Goal: Task Accomplishment & Management: Use online tool/utility

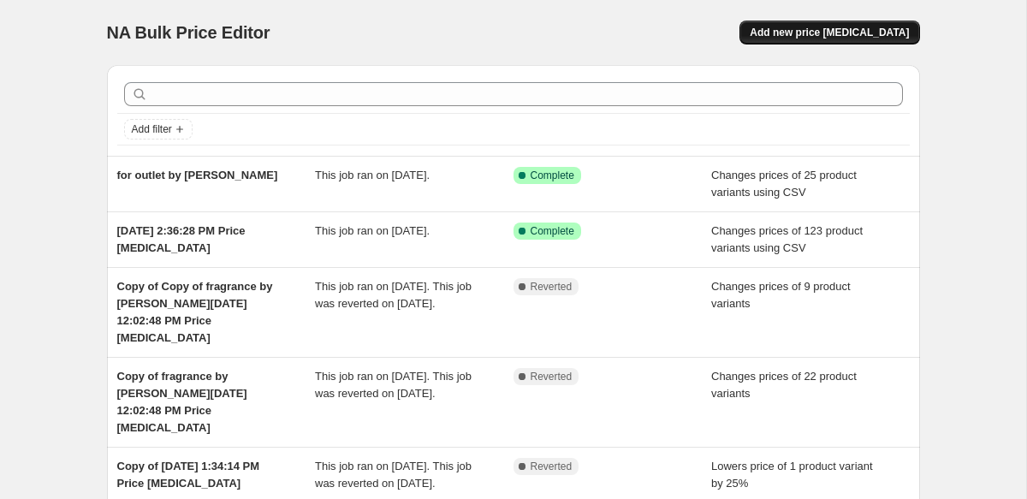
click at [822, 31] on span "Add new price [MEDICAL_DATA]" at bounding box center [829, 33] width 159 height 14
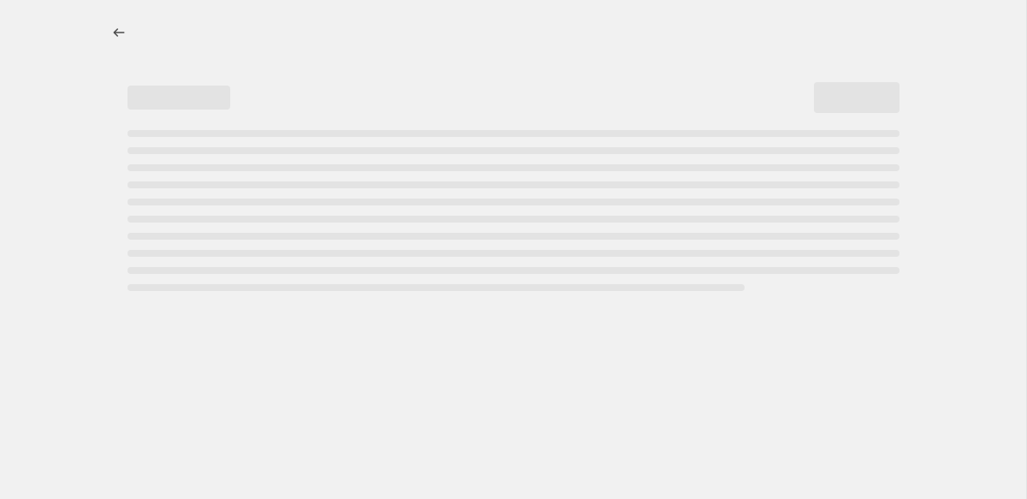
select select "percentage"
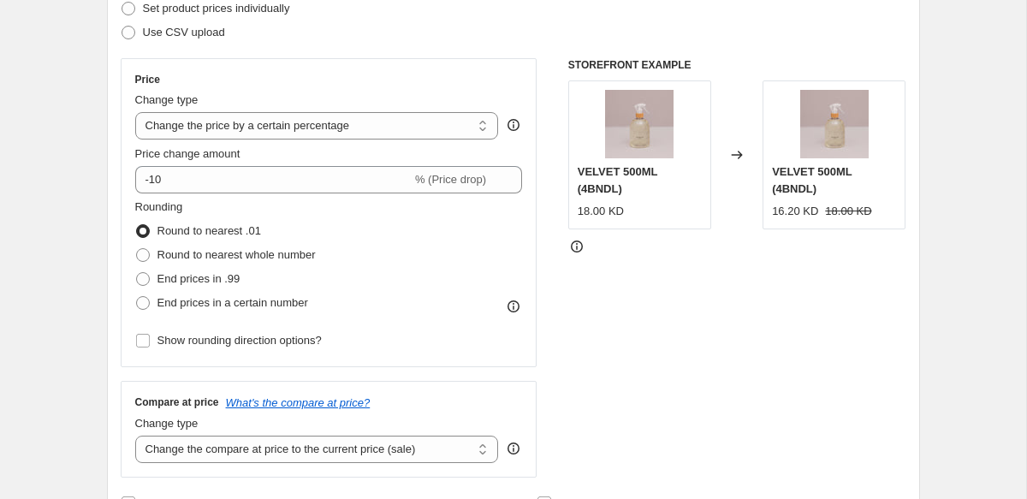
scroll to position [258, 0]
click at [247, 116] on select "Change the price to a certain amount Change the price by a certain amount Chang…" at bounding box center [317, 124] width 364 height 27
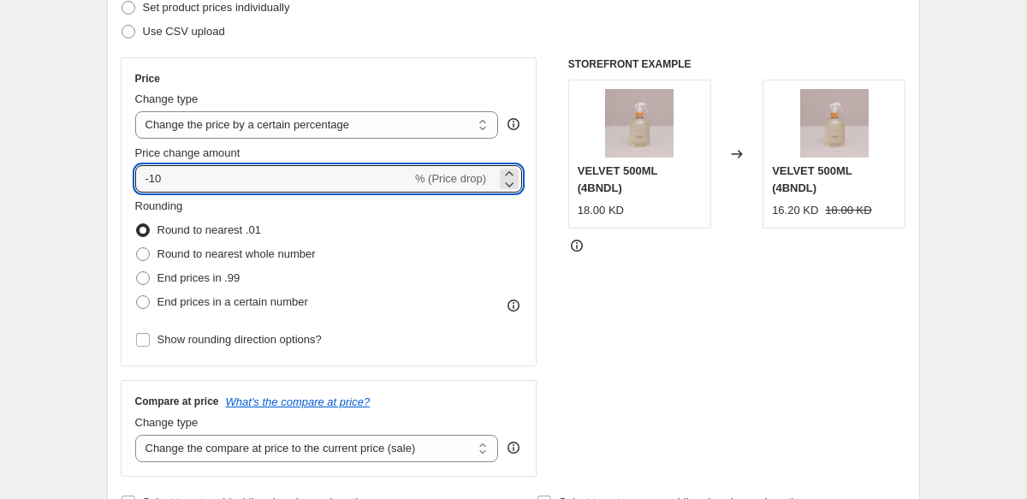
drag, startPoint x: 180, startPoint y: 179, endPoint x: 113, endPoint y: 179, distance: 66.8
click at [113, 179] on div "Step 2. Select how the prices should change Use bulk price change rules Set pro…" at bounding box center [513, 227] width 813 height 601
type input "1"
type input "-15"
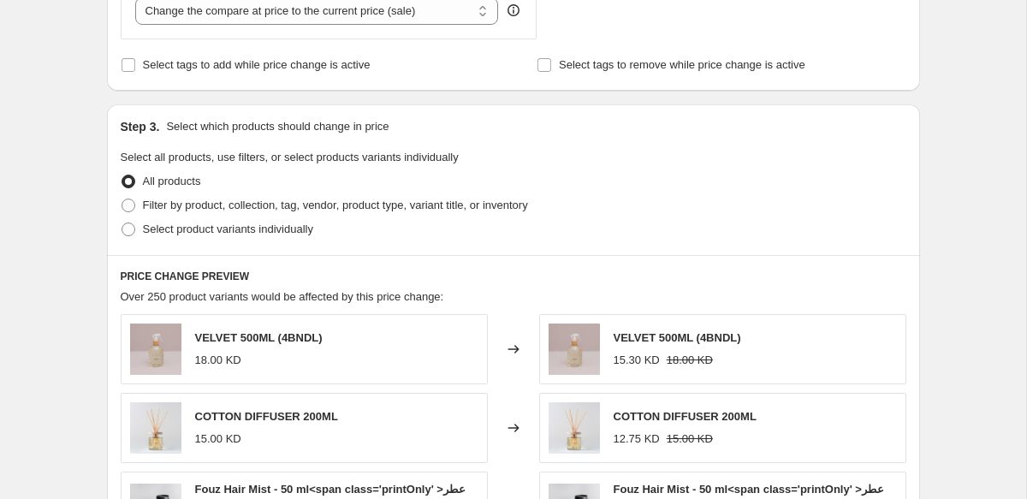
scroll to position [696, 0]
click at [243, 205] on span "Filter by product, collection, tag, vendor, product type, variant title, or inv…" at bounding box center [335, 204] width 385 height 13
click at [122, 199] on input "Filter by product, collection, tag, vendor, product type, variant title, or inv…" at bounding box center [122, 198] width 1 height 1
radio input "true"
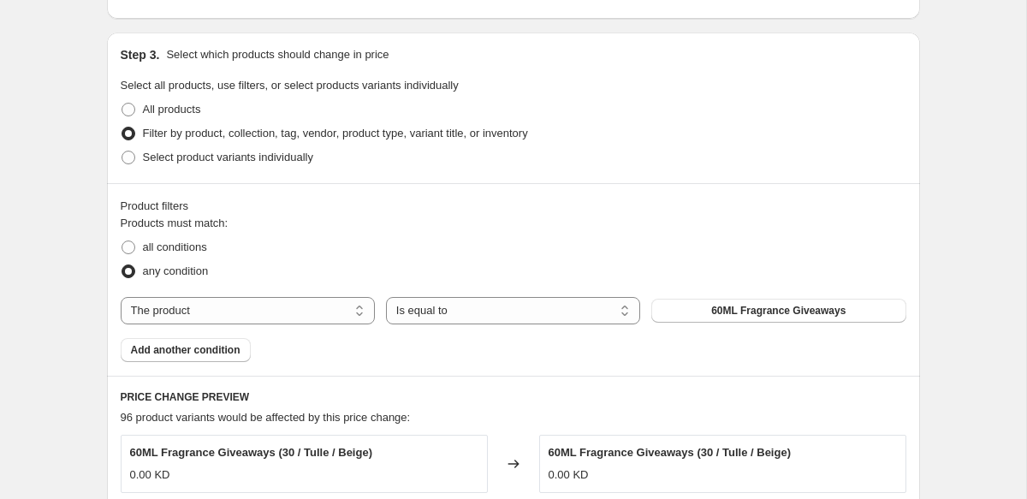
scroll to position [782, 0]
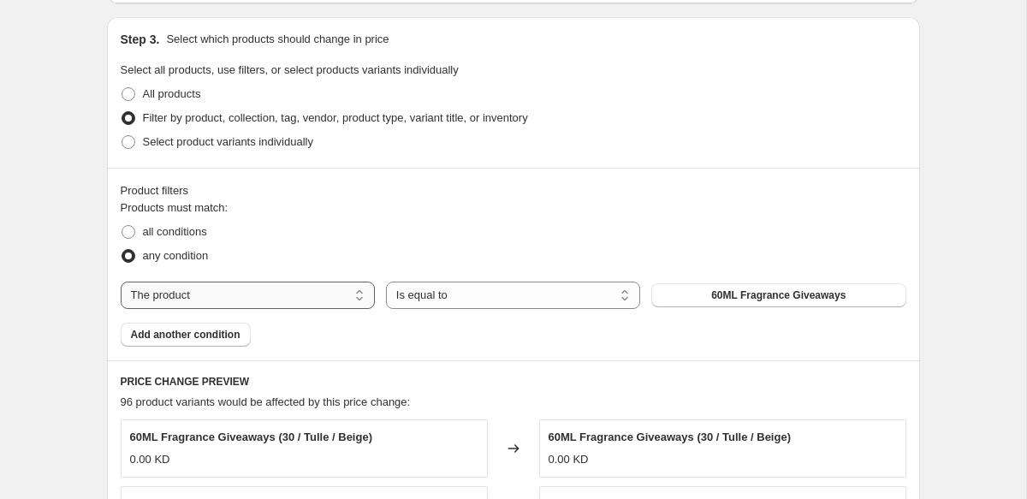
click at [279, 300] on select "The product The product's collection The product's tag The product's vendor The…" at bounding box center [248, 295] width 254 height 27
select select "tag"
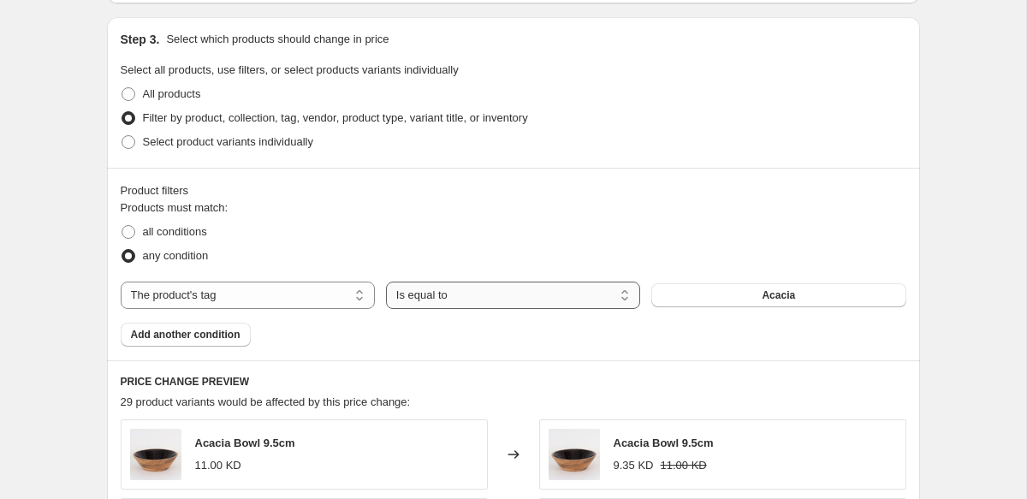
click at [426, 294] on select "Is equal to Is not equal to" at bounding box center [513, 295] width 254 height 27
select select "not_equal"
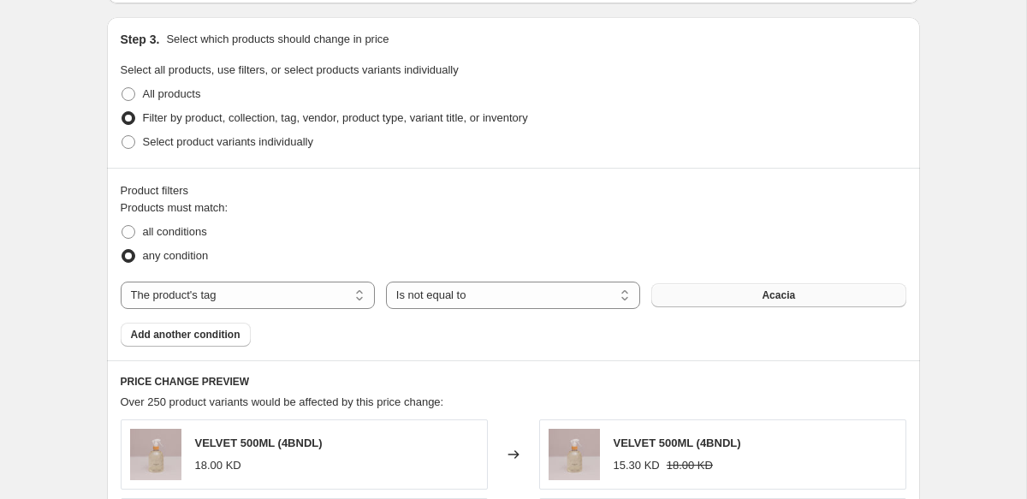
click at [742, 297] on button "Acacia" at bounding box center [778, 295] width 254 height 24
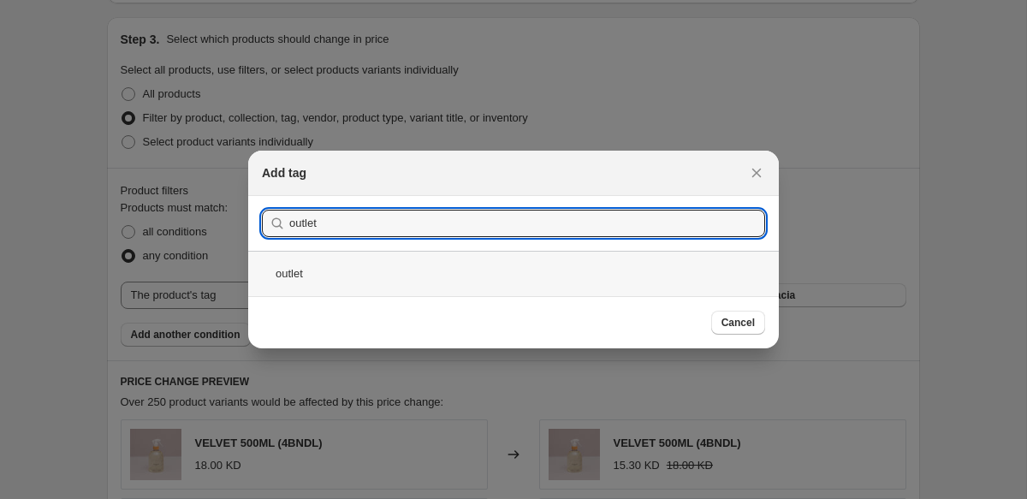
type input "outlet"
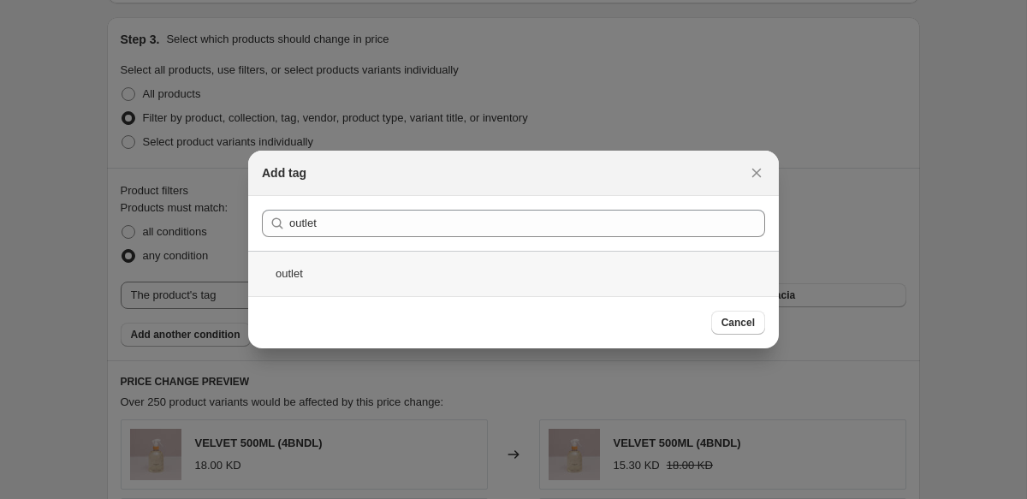
click at [354, 267] on div "outlet" at bounding box center [513, 273] width 531 height 45
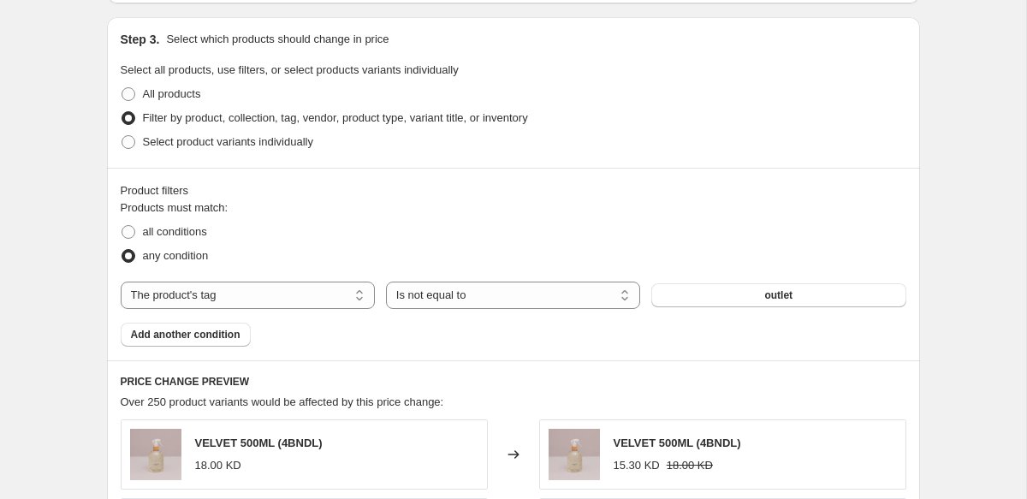
scroll to position [941, 0]
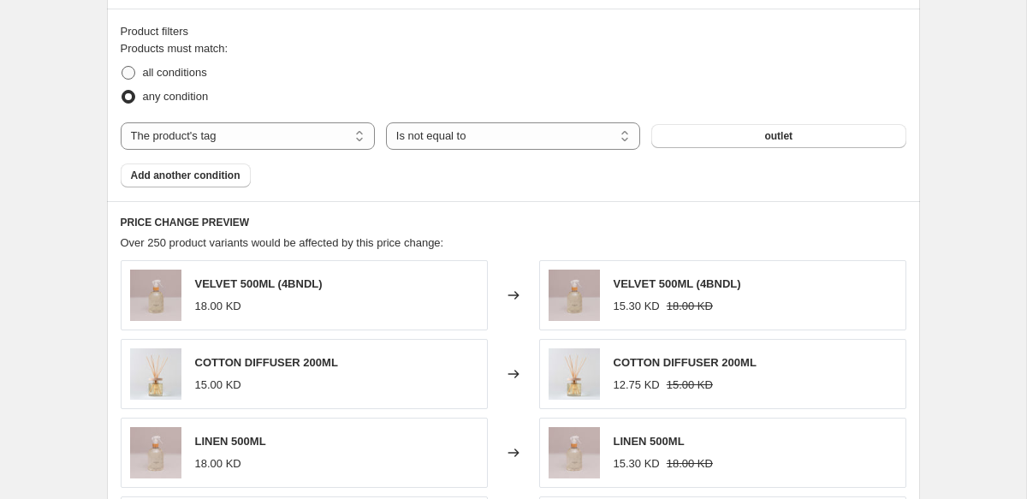
click at [163, 74] on span "all conditions" at bounding box center [175, 72] width 64 height 13
click at [122, 67] on input "all conditions" at bounding box center [122, 66] width 1 height 1
radio input "true"
click at [217, 139] on select "The product The product's collection The product's tag The product's vendor The…" at bounding box center [248, 135] width 254 height 27
select select "collection"
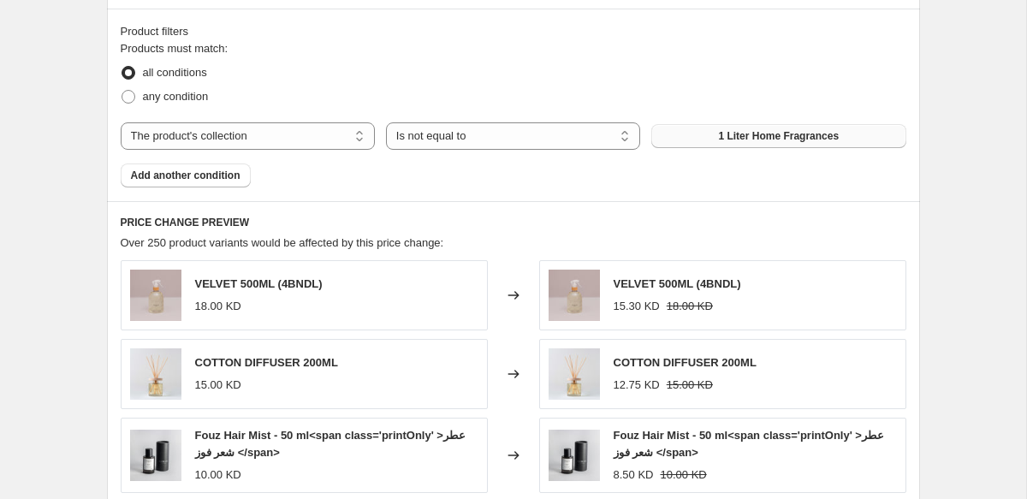
click at [752, 139] on span "1 Liter Home Fragrances" at bounding box center [778, 136] width 121 height 14
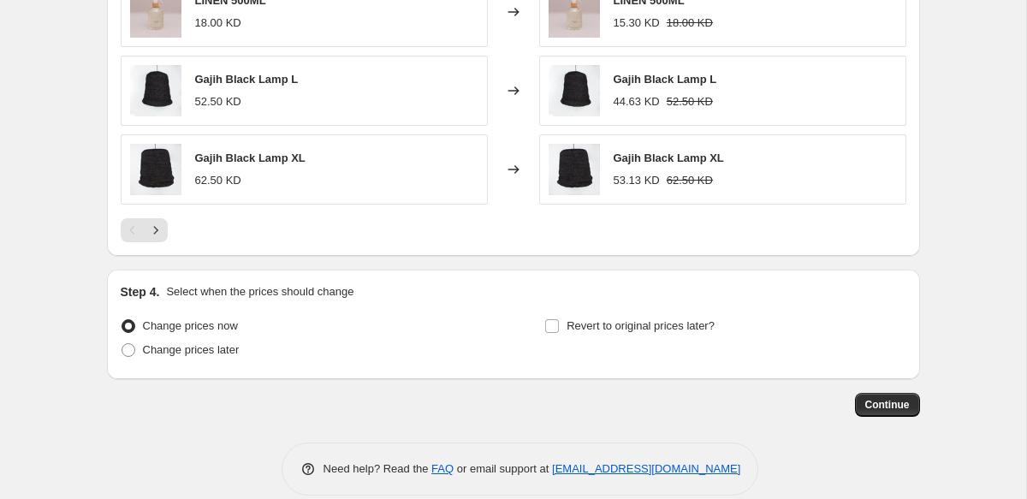
scroll to position [1404, 0]
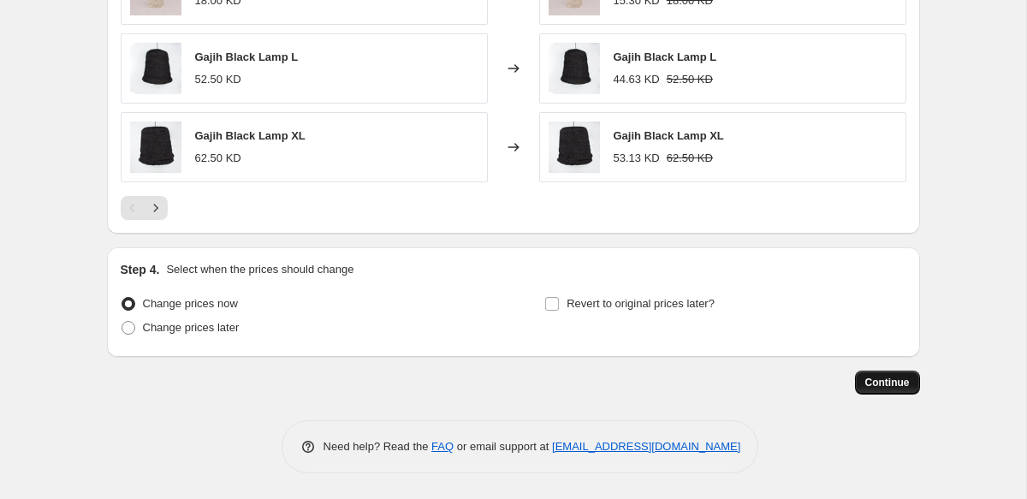
click at [889, 386] on span "Continue" at bounding box center [887, 383] width 45 height 14
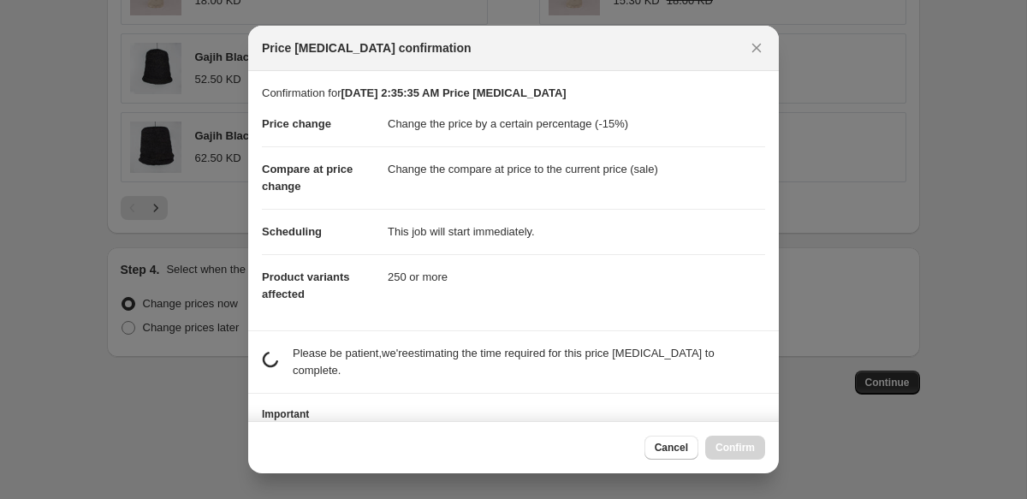
scroll to position [80, 0]
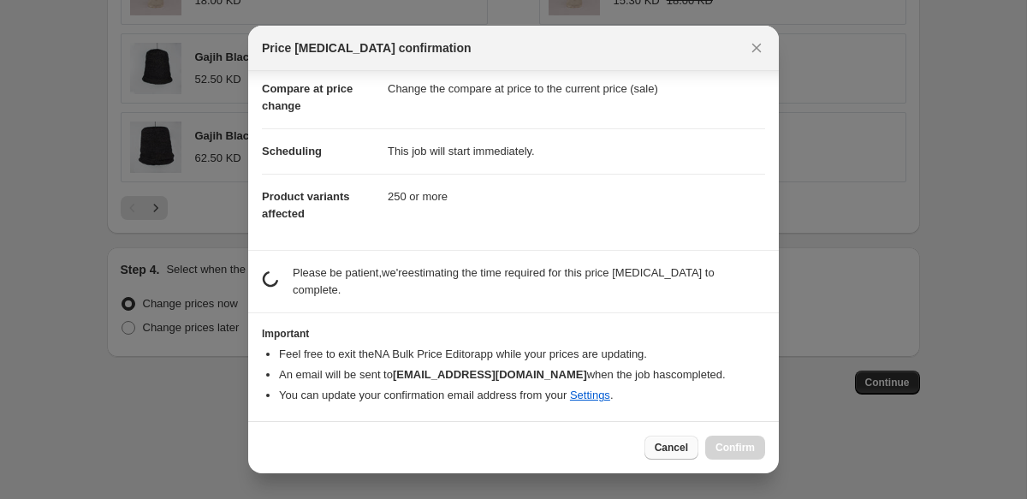
click at [654, 456] on button "Cancel" at bounding box center [671, 448] width 54 height 24
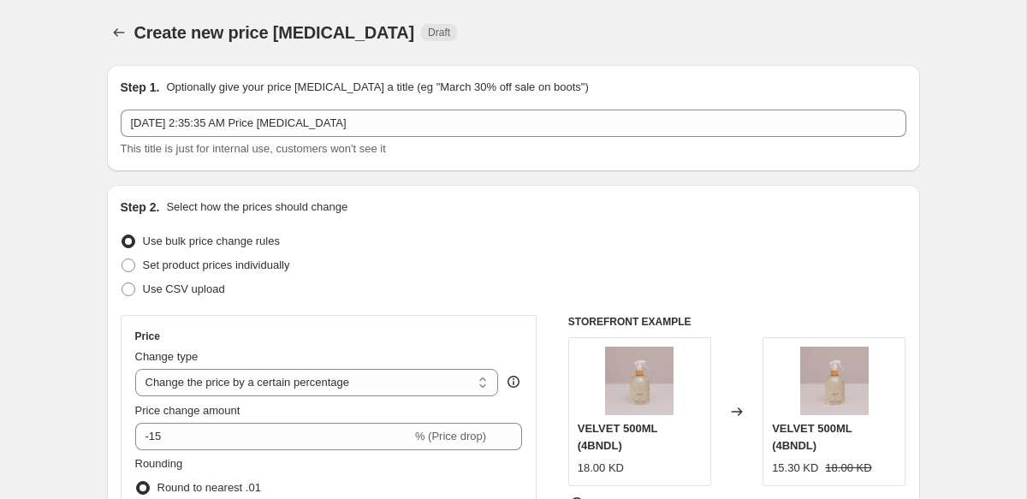
scroll to position [1404, 0]
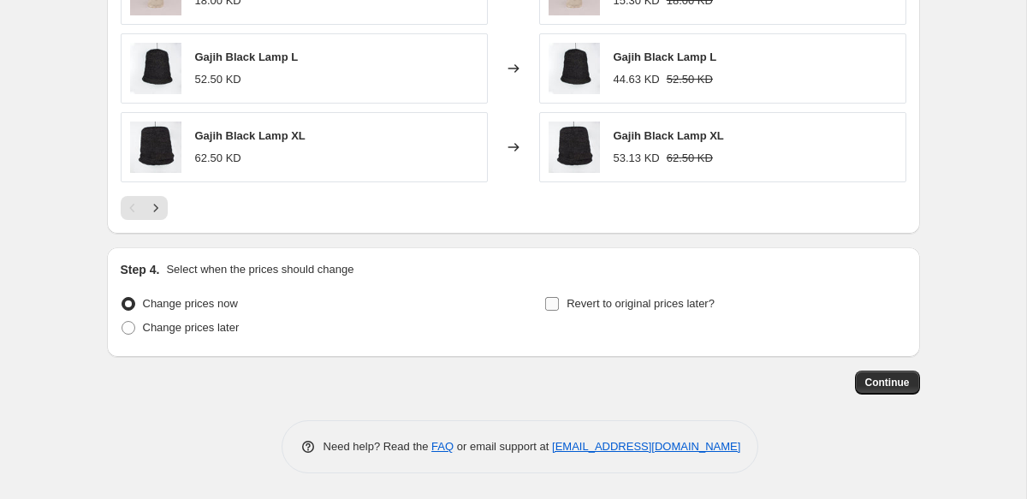
click at [609, 309] on span "Revert to original prices later?" at bounding box center [641, 303] width 148 height 13
click at [559, 309] on input "Revert to original prices later?" at bounding box center [552, 304] width 14 height 14
checkbox input "true"
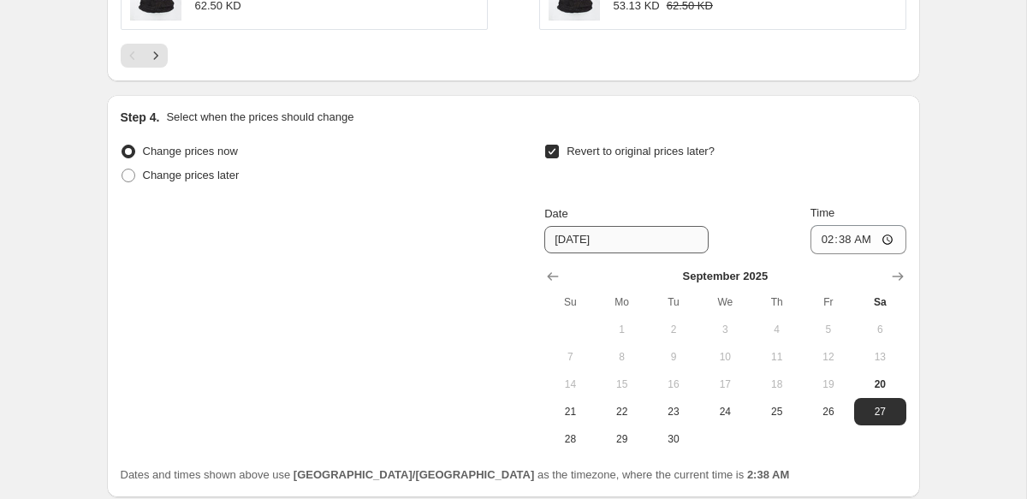
scroll to position [1558, 0]
click at [776, 413] on span "25" at bounding box center [776, 411] width 38 height 14
type input "9/25/2025"
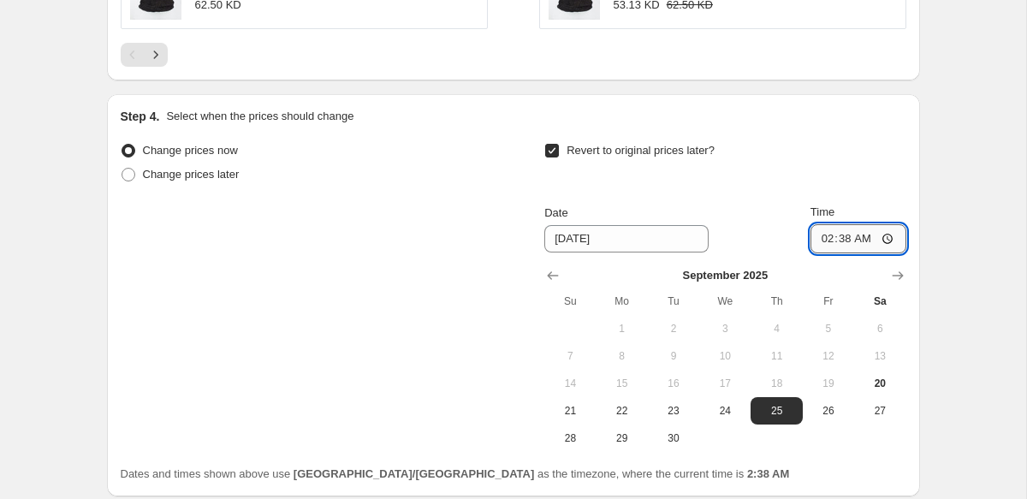
click at [822, 239] on input "02:38" at bounding box center [858, 238] width 96 height 29
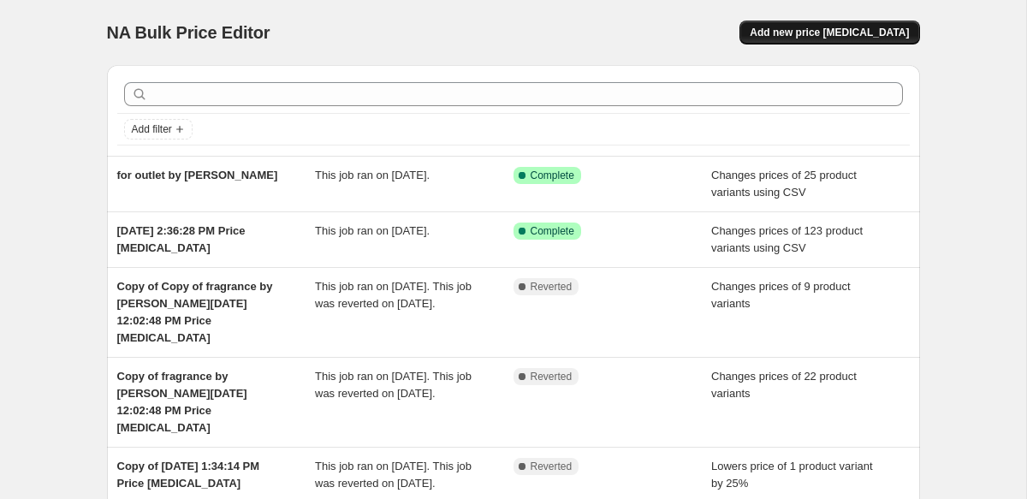
click at [822, 33] on span "Add new price [MEDICAL_DATA]" at bounding box center [829, 33] width 159 height 14
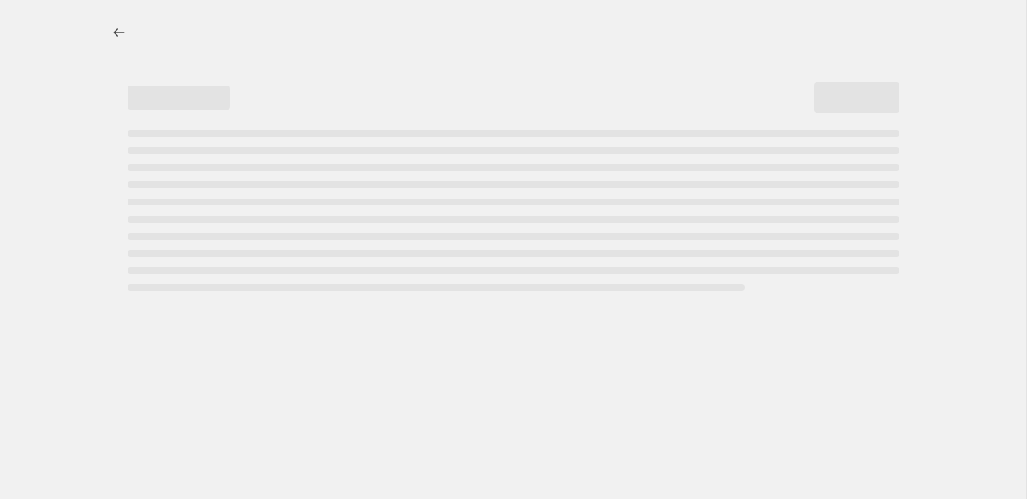
select select "percentage"
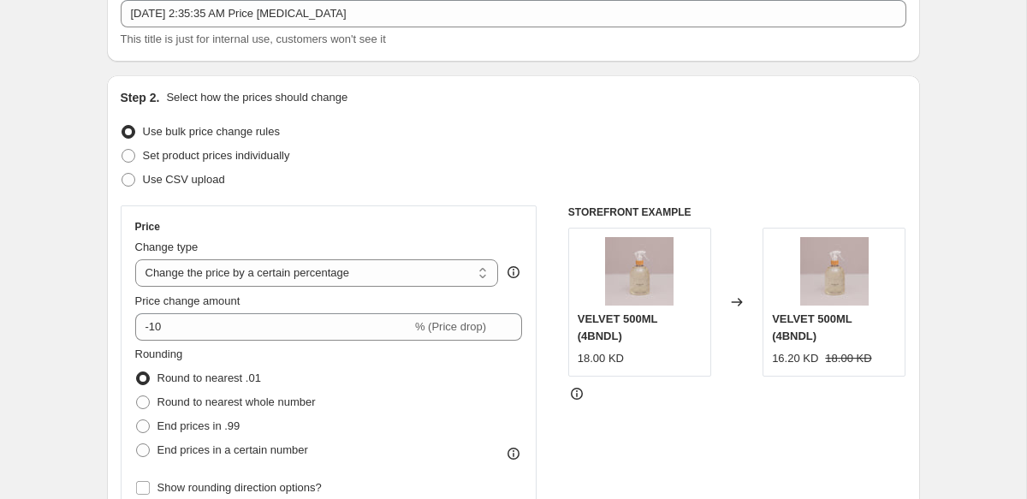
scroll to position [124, 0]
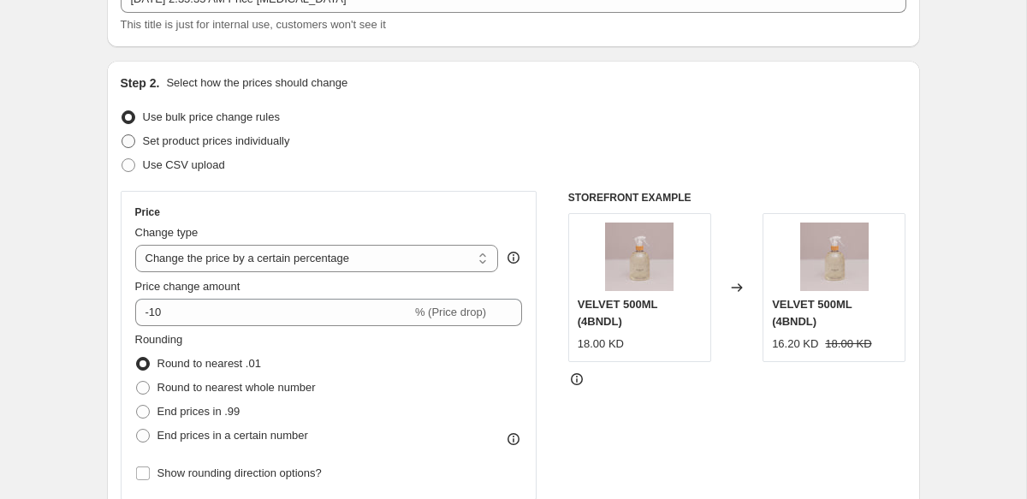
click at [233, 142] on span "Set product prices individually" at bounding box center [216, 140] width 147 height 13
click at [122, 135] on input "Set product prices individually" at bounding box center [122, 134] width 1 height 1
radio input "true"
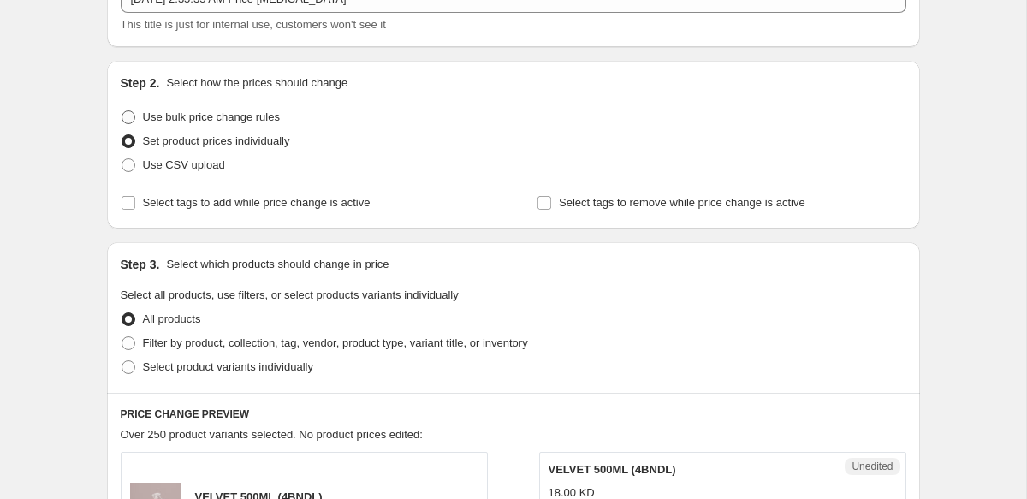
click at [210, 115] on span "Use bulk price change rules" at bounding box center [211, 116] width 137 height 13
click at [122, 111] on input "Use bulk price change rules" at bounding box center [122, 110] width 1 height 1
radio input "true"
select select "percentage"
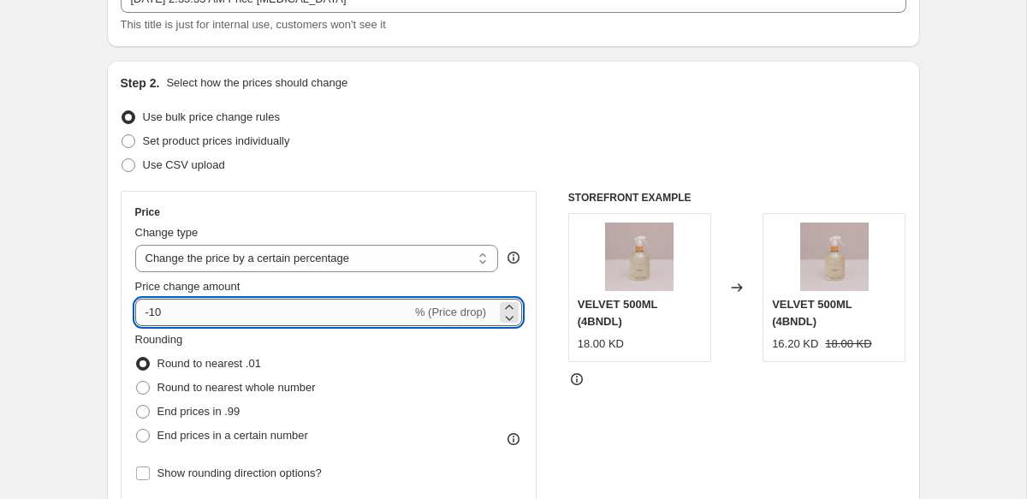
click at [207, 301] on input "-10" at bounding box center [273, 312] width 276 height 27
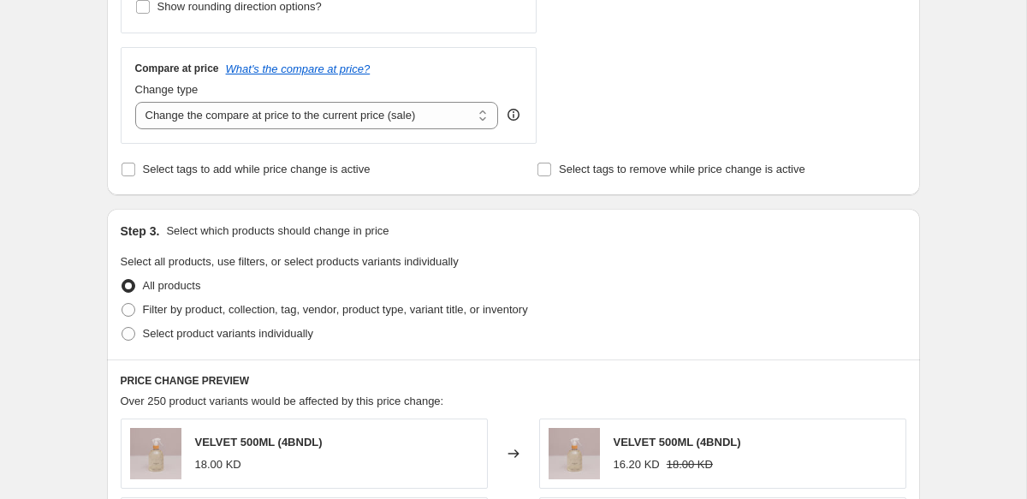
scroll to position [591, 0]
type input "-15"
click at [280, 121] on select "Change the compare at price to the current price (sale) Change the compare at p…" at bounding box center [317, 114] width 364 height 27
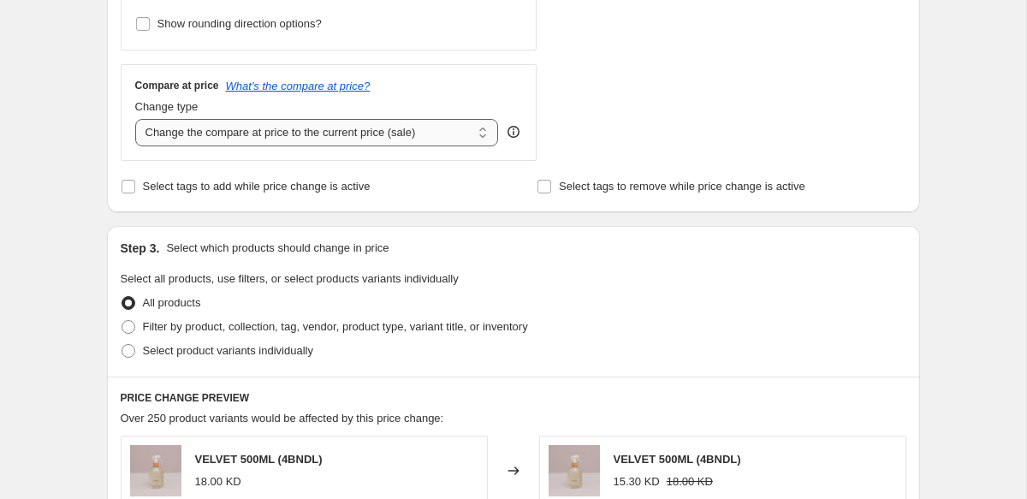
scroll to position [668, 0]
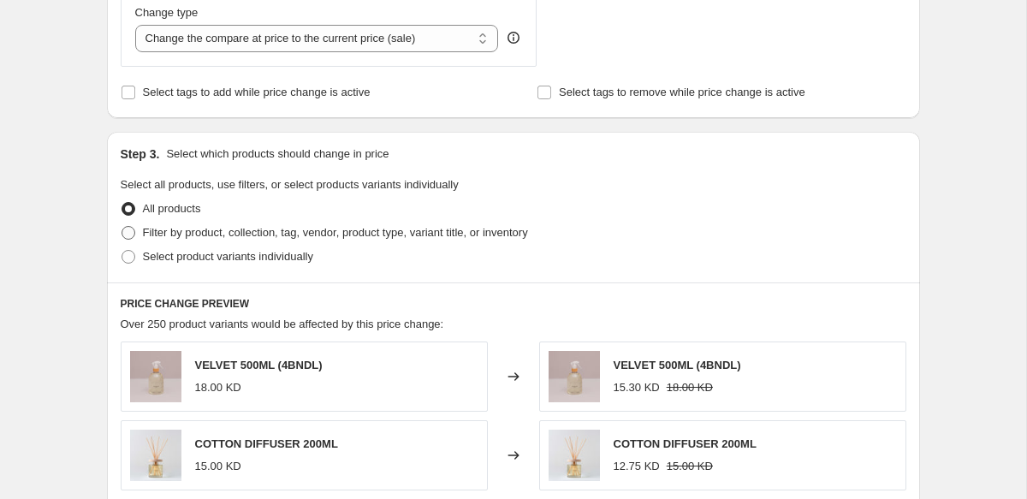
click at [220, 234] on span "Filter by product, collection, tag, vendor, product type, variant title, or inv…" at bounding box center [335, 232] width 385 height 13
click at [122, 227] on input "Filter by product, collection, tag, vendor, product type, variant title, or inv…" at bounding box center [122, 226] width 1 height 1
radio input "true"
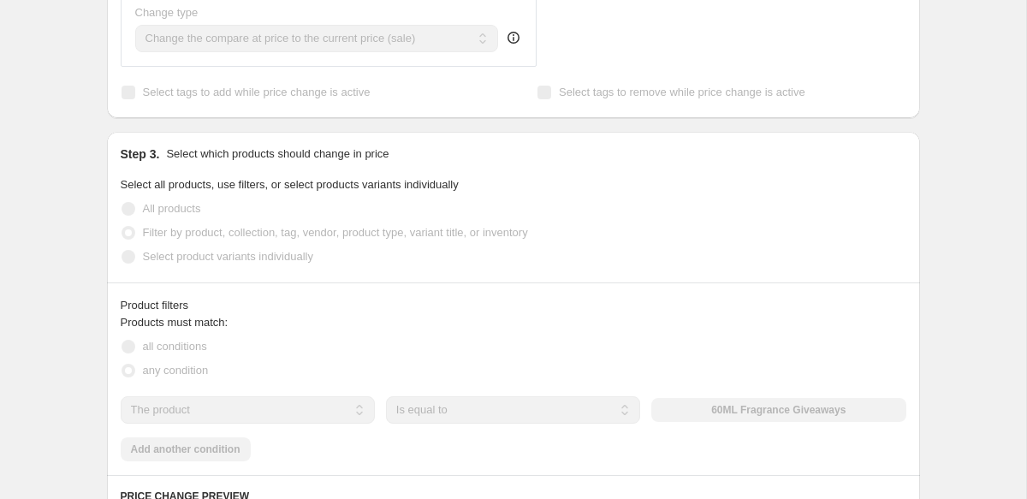
scroll to position [777, 0]
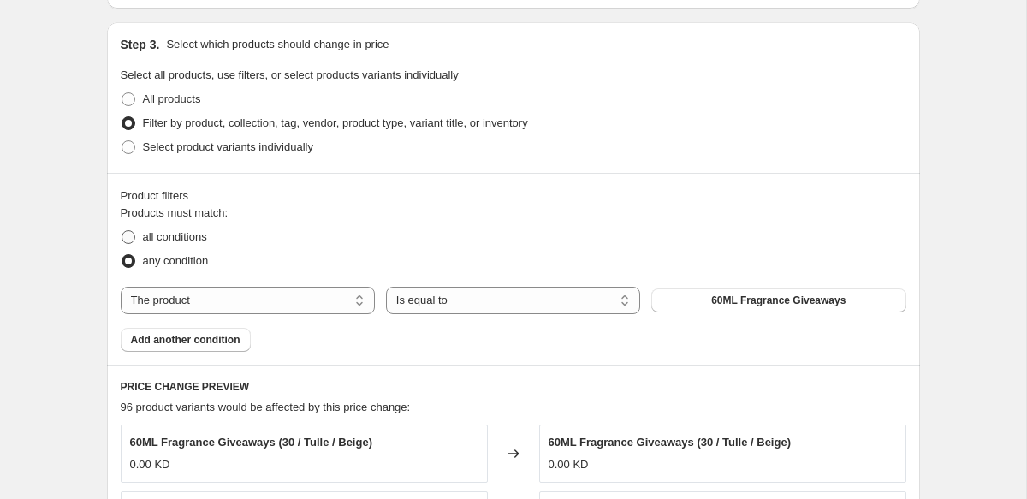
click at [168, 235] on span "all conditions" at bounding box center [175, 236] width 64 height 13
click at [122, 231] on input "all conditions" at bounding box center [122, 230] width 1 height 1
radio input "true"
click at [287, 297] on select "The product The product's collection The product's tag The product's vendor The…" at bounding box center [248, 300] width 254 height 27
select select "collection"
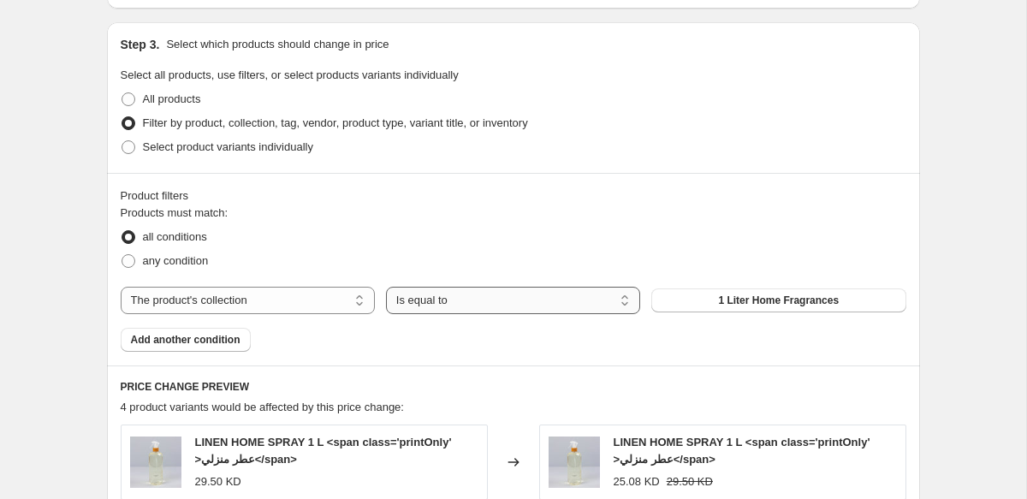
click at [442, 305] on select "Is equal to Is not equal to" at bounding box center [513, 300] width 254 height 27
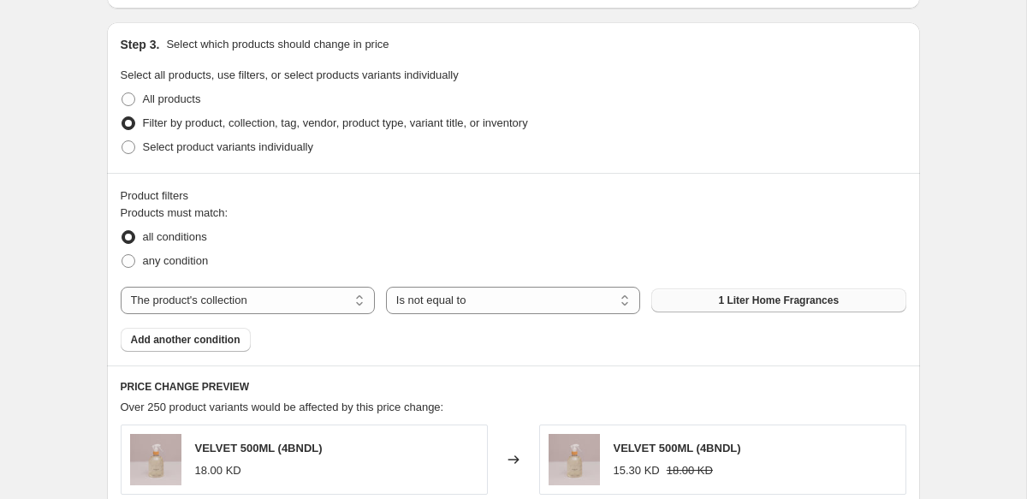
click at [696, 299] on button "1 Liter Home Fragrances" at bounding box center [778, 300] width 254 height 24
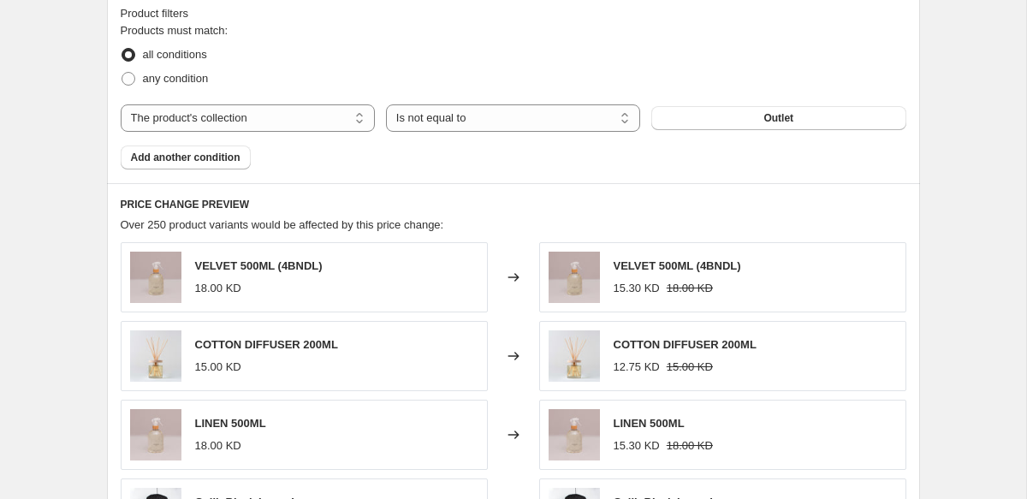
scroll to position [962, 0]
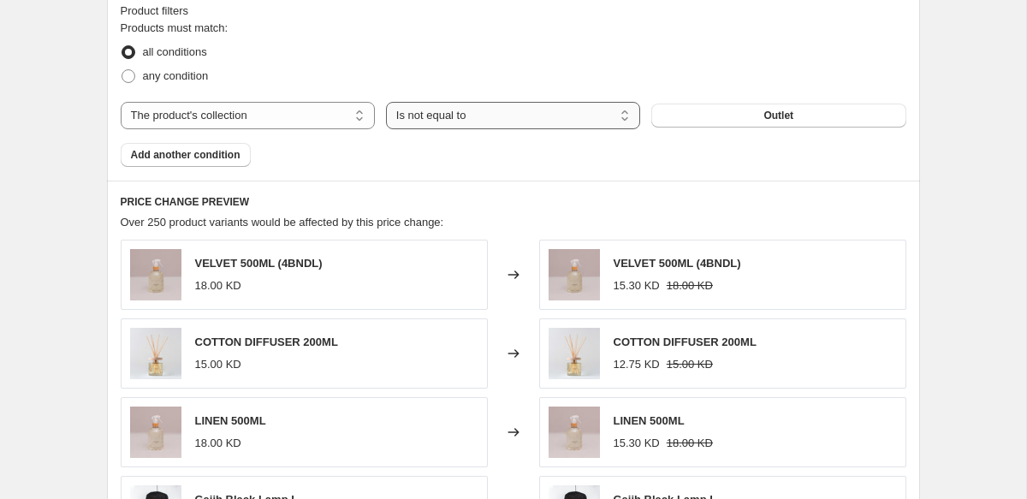
click at [475, 116] on select "Is equal to Is not equal to" at bounding box center [513, 115] width 254 height 27
select select "equal"
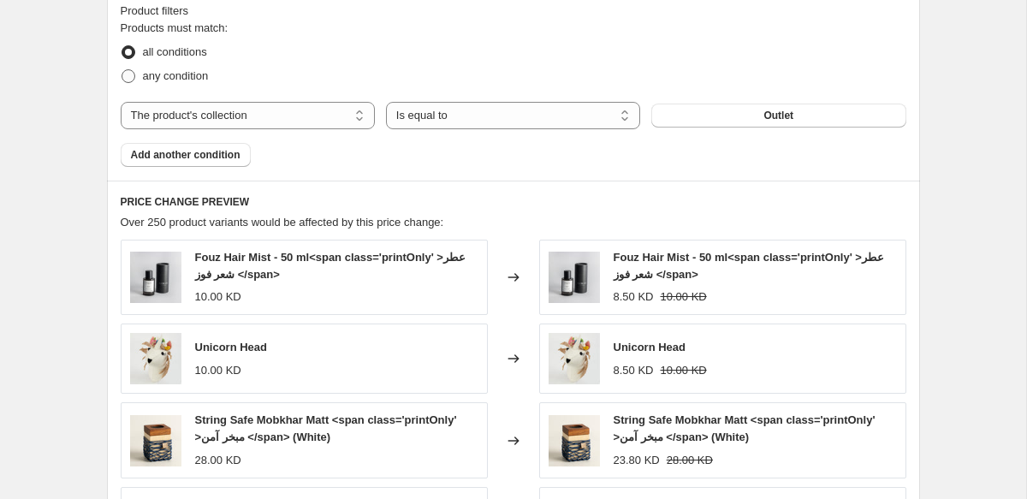
click at [201, 80] on span "any condition" at bounding box center [176, 75] width 66 height 13
click at [122, 70] on input "any condition" at bounding box center [122, 69] width 1 height 1
radio input "true"
click at [187, 53] on span "all conditions" at bounding box center [175, 51] width 64 height 13
click at [122, 46] on input "all conditions" at bounding box center [122, 45] width 1 height 1
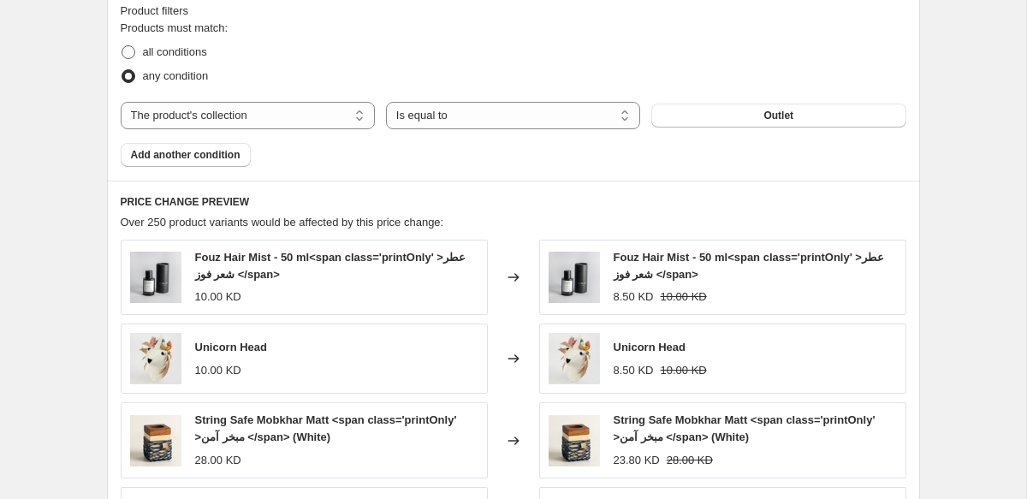
radio input "true"
click at [470, 88] on div "Products must match: all conditions any condition The product The product's col…" at bounding box center [514, 93] width 786 height 147
click at [448, 110] on select "Is equal to Is not equal to" at bounding box center [513, 115] width 254 height 27
select select "not_equal"
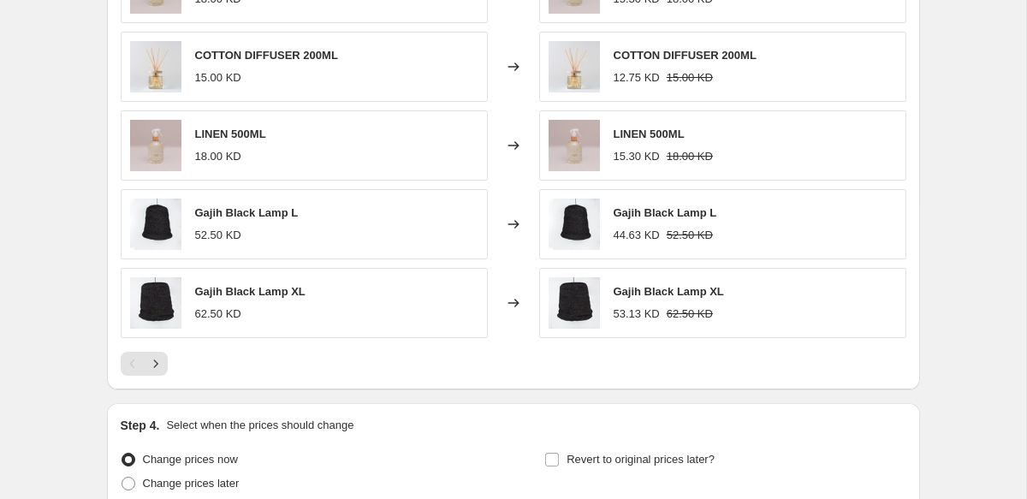
scroll to position [1404, 0]
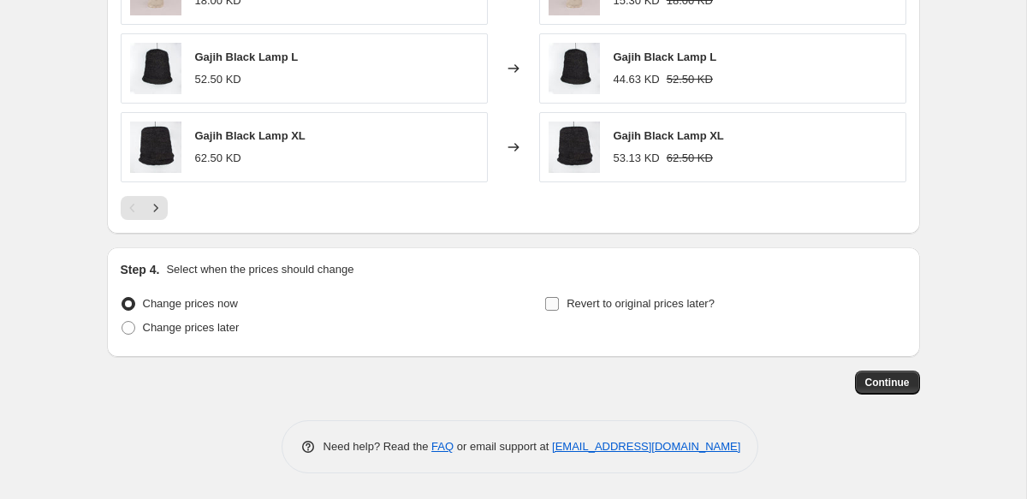
click at [548, 310] on span at bounding box center [551, 303] width 15 height 15
click at [543, 306] on div "Change prices now Change prices later Revert to original prices later?" at bounding box center [514, 317] width 786 height 51
click at [549, 306] on input "Revert to original prices later?" at bounding box center [552, 304] width 14 height 14
checkbox input "true"
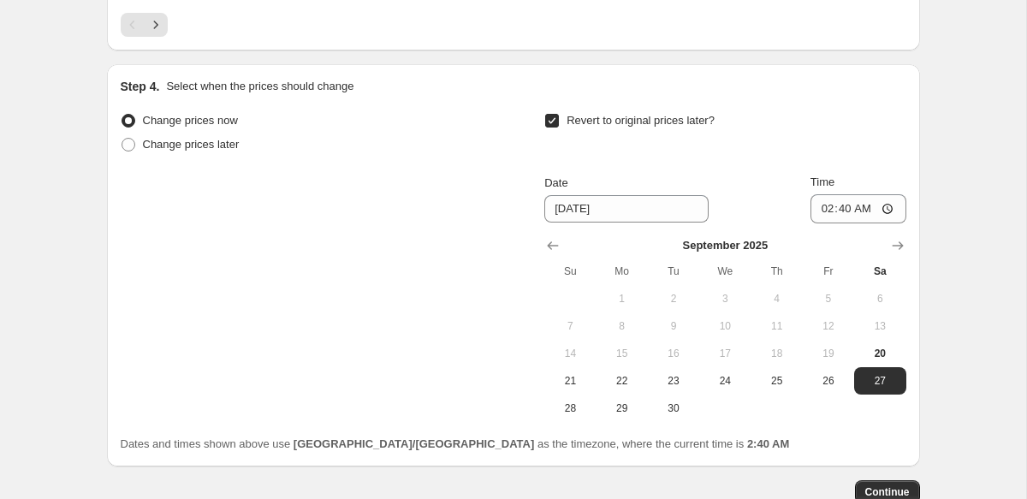
scroll to position [1619, 0]
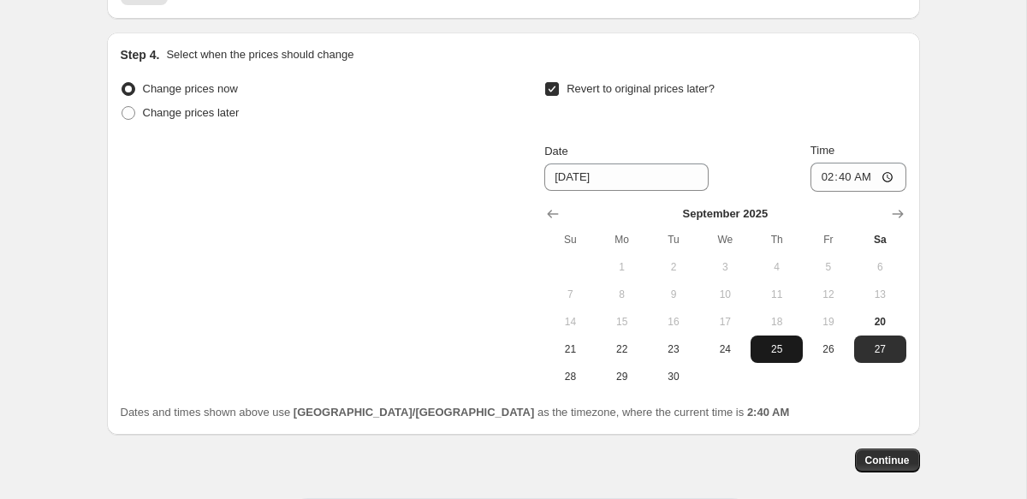
click at [763, 352] on span "25" at bounding box center [776, 349] width 38 height 14
type input "9/25/2025"
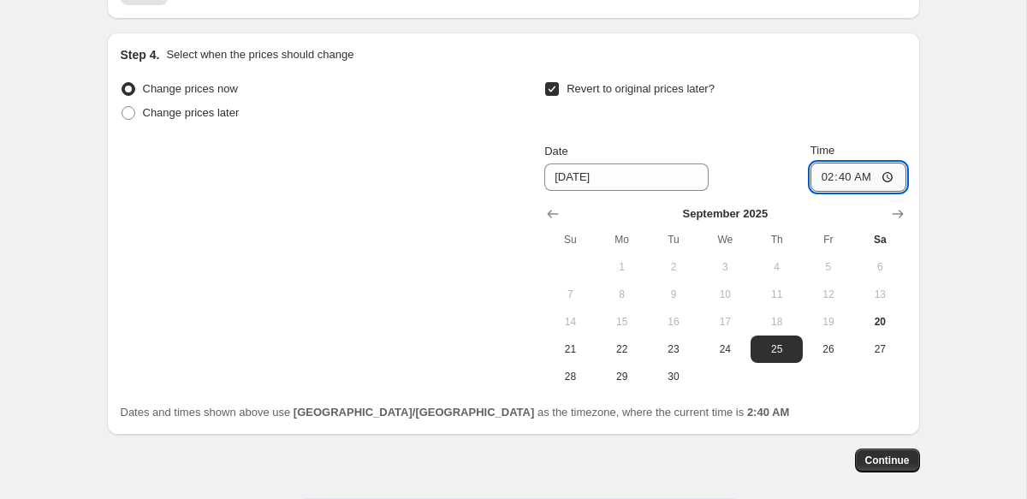
click at [824, 171] on input "02:40" at bounding box center [858, 177] width 96 height 29
type input "23:50"
click at [792, 400] on div "Change prices now Change prices later Revert to original prices later? Date 9/2…" at bounding box center [514, 249] width 786 height 344
click at [898, 460] on span "Continue" at bounding box center [887, 461] width 45 height 14
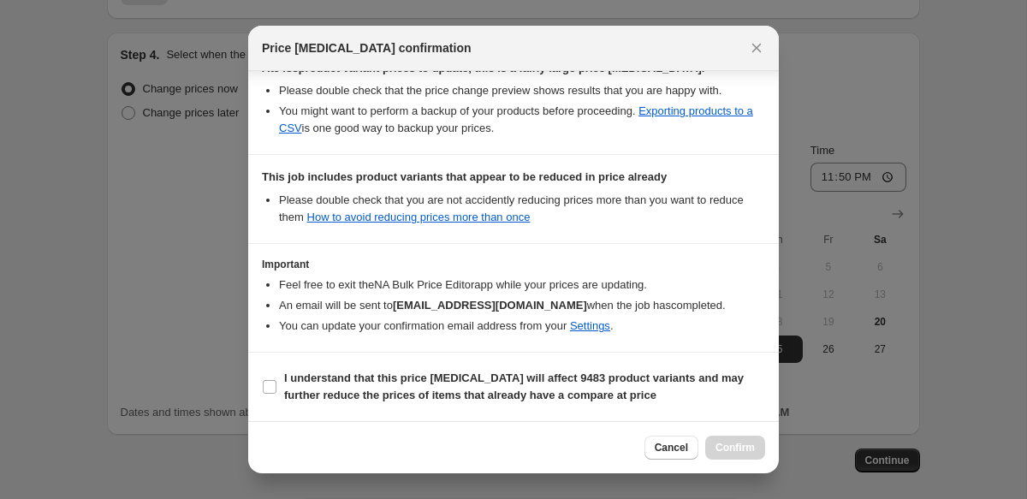
scroll to position [333, 0]
click at [353, 383] on b "I understand that this price change job will affect 9483 product variants and m…" at bounding box center [514, 386] width 460 height 30
click at [276, 383] on input "I understand that this price change job will affect 9483 product variants and m…" at bounding box center [270, 387] width 14 height 14
checkbox input "true"
click at [733, 450] on span "Confirm" at bounding box center [734, 448] width 39 height 14
